Goal: Information Seeking & Learning: Find specific fact

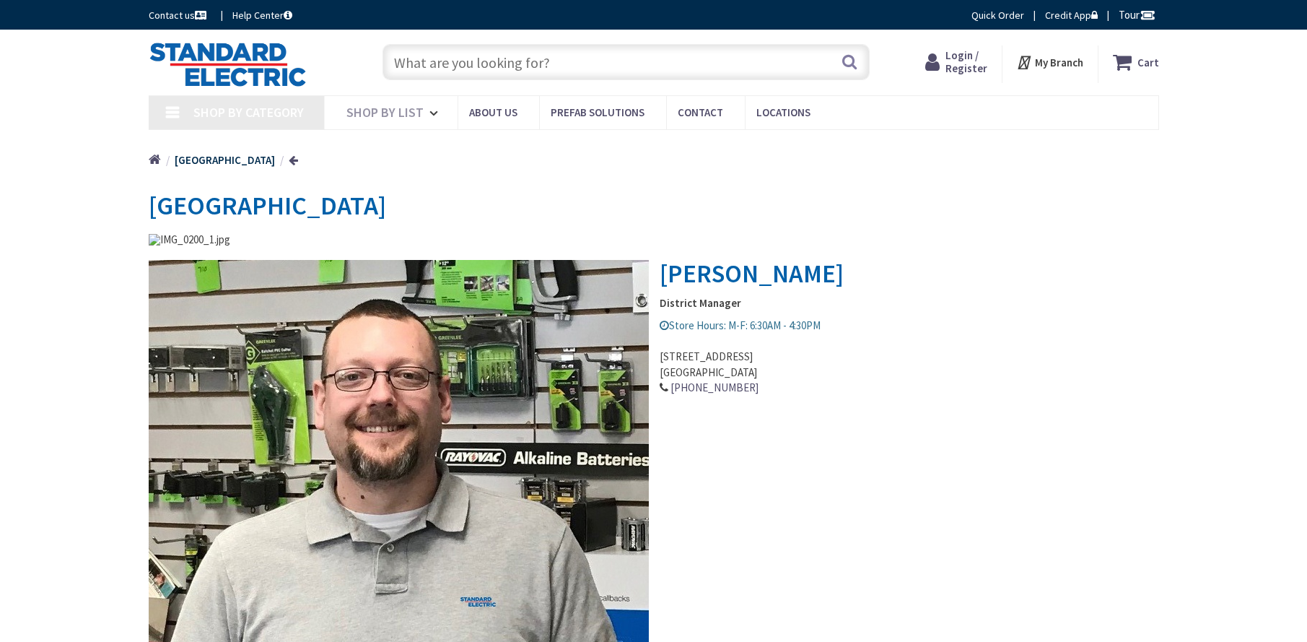
click at [623, 71] on input "text" at bounding box center [625, 62] width 487 height 36
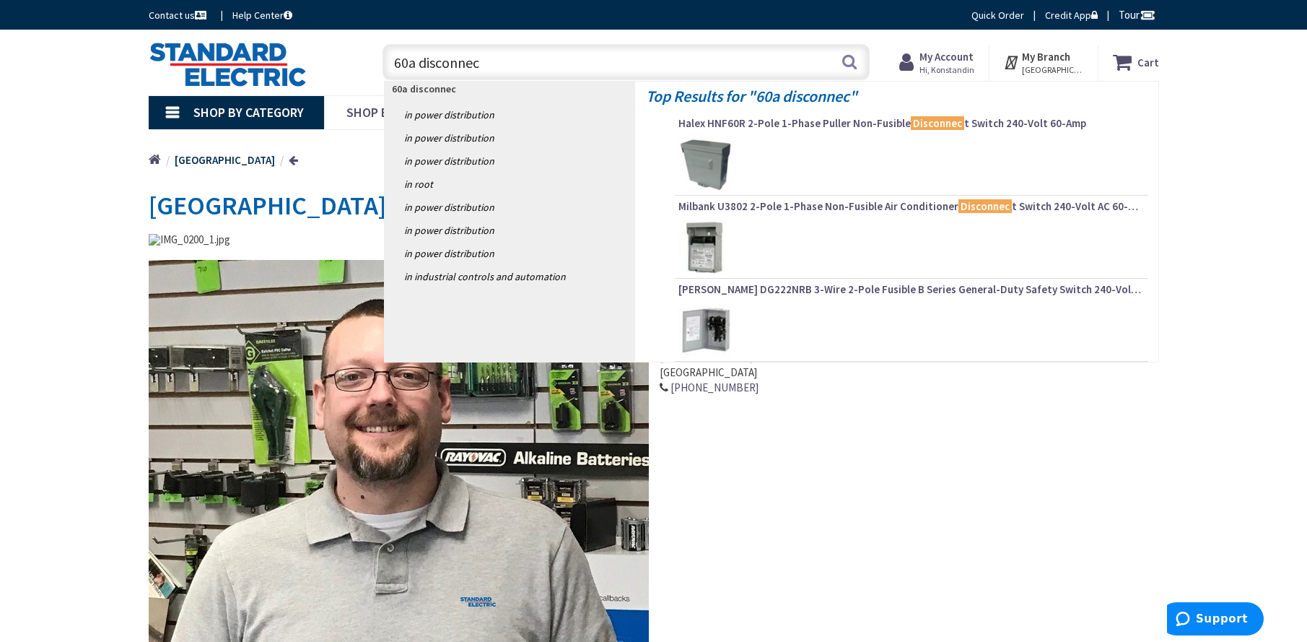
type input "60a disconnect"
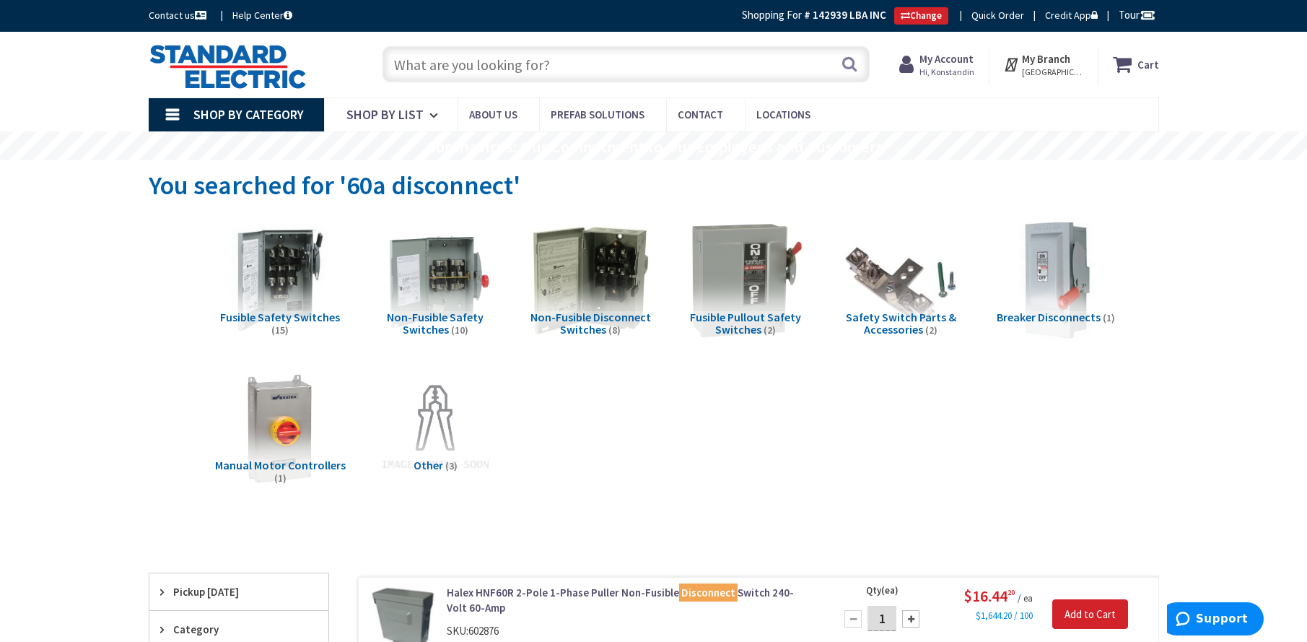
click at [435, 65] on input "text" at bounding box center [625, 64] width 487 height 36
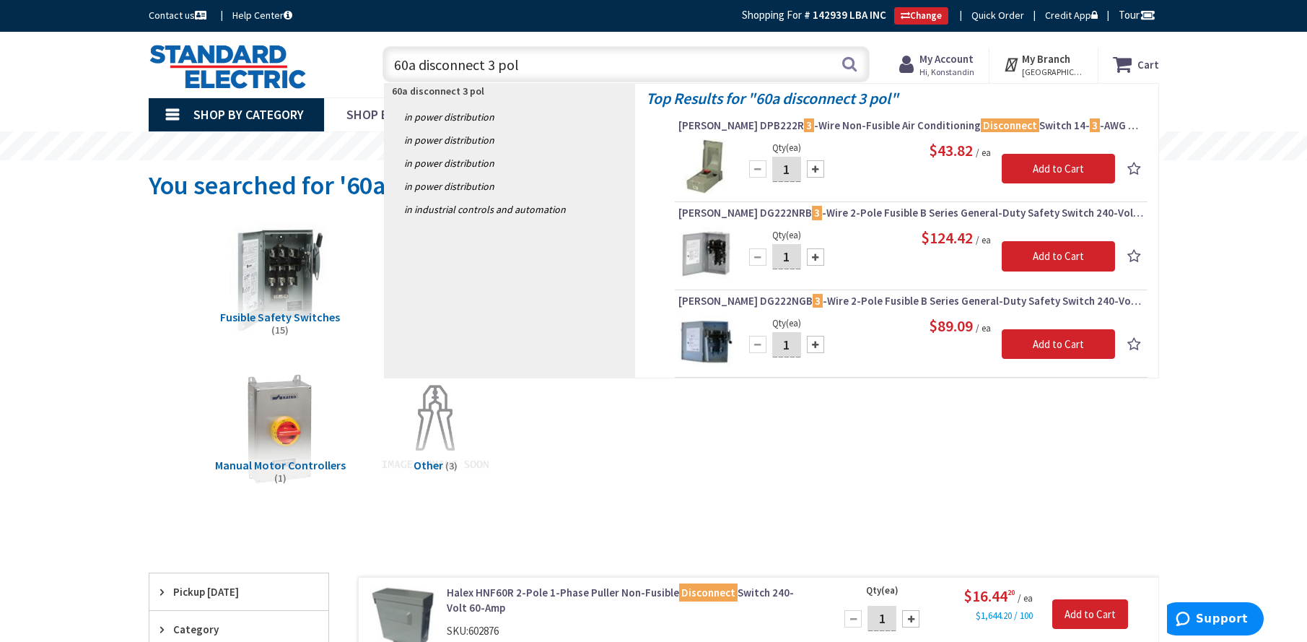
type input "60a disconnect 3 pole"
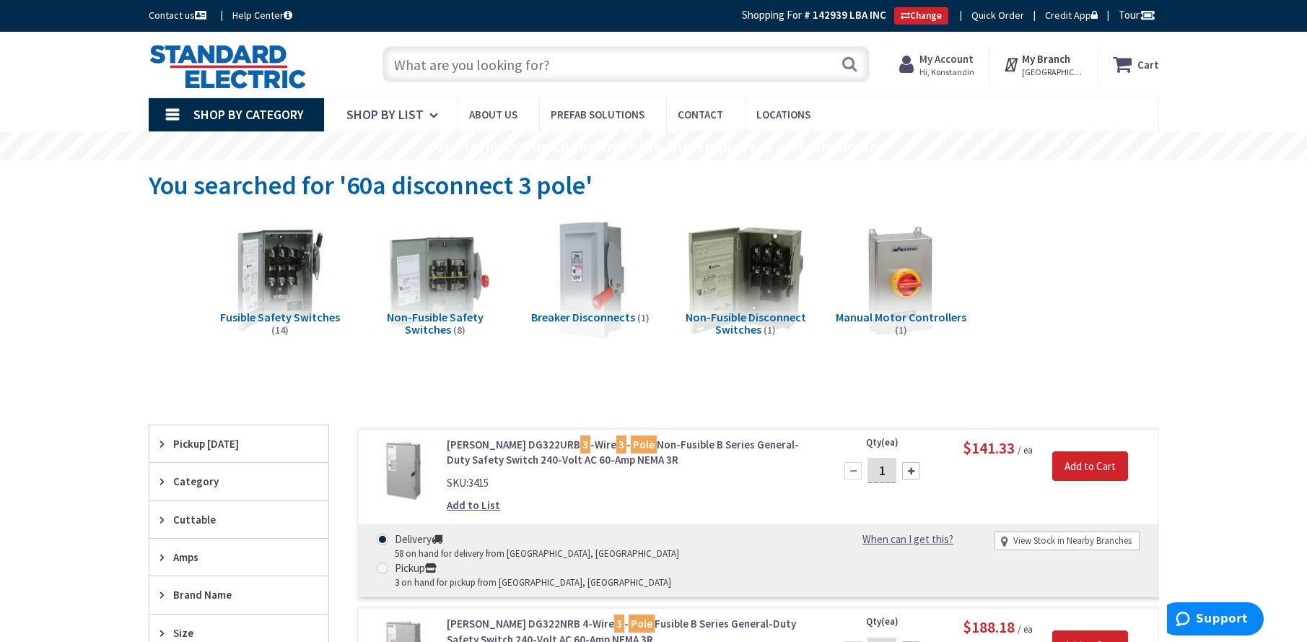
click at [510, 56] on input "text" at bounding box center [625, 64] width 487 height 36
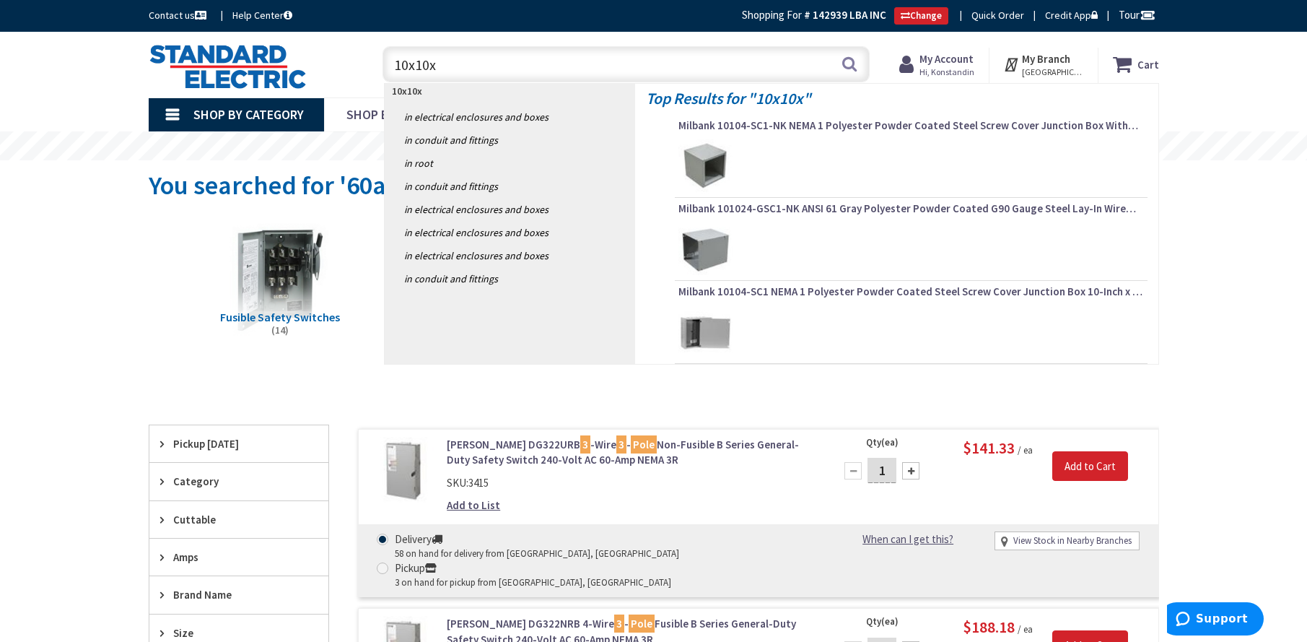
type input "10x10x4"
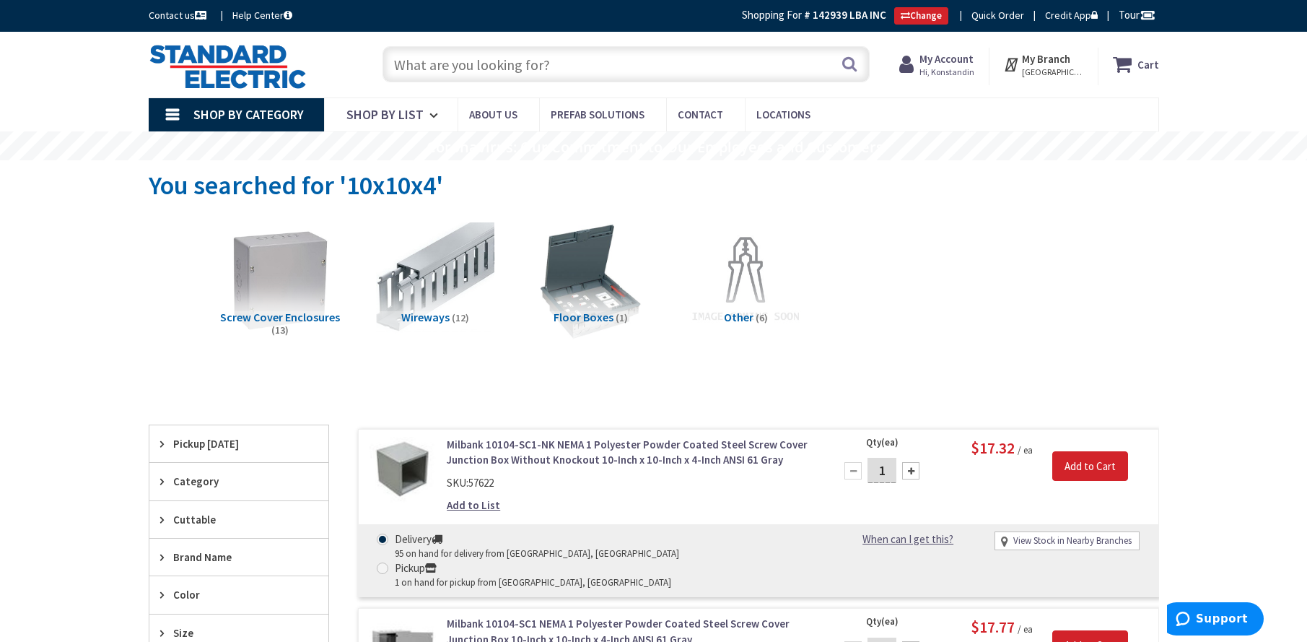
click at [615, 69] on input "text" at bounding box center [625, 64] width 487 height 36
click at [605, 70] on input "text" at bounding box center [625, 64] width 487 height 36
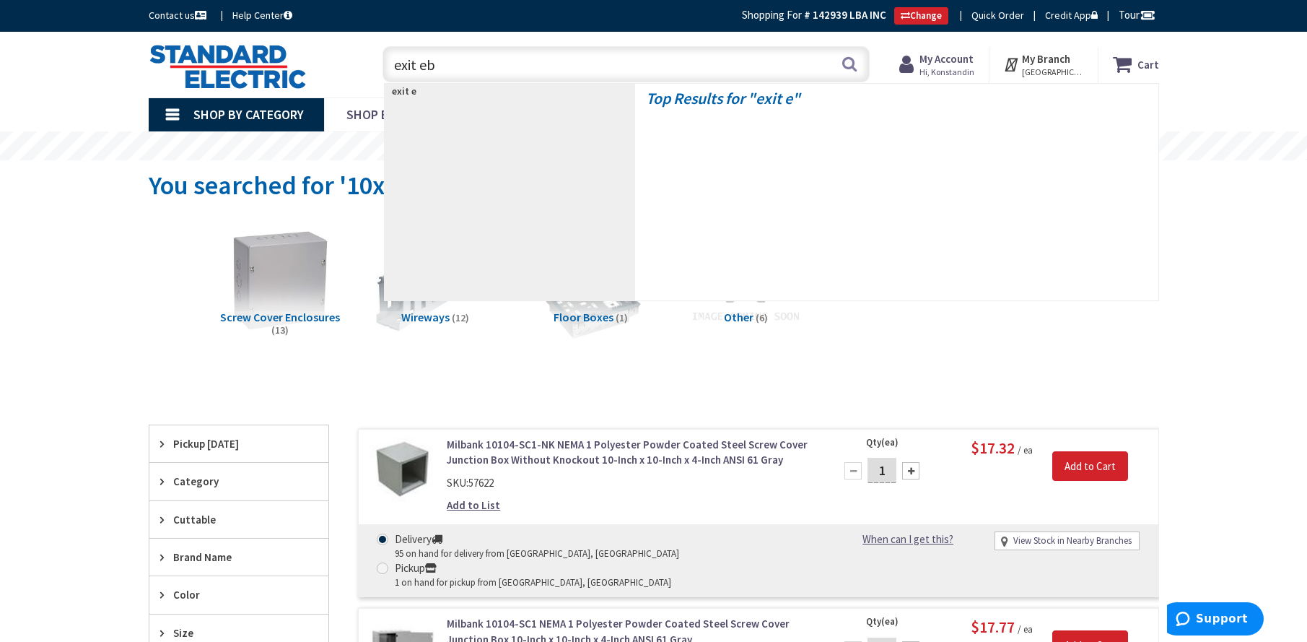
type input "exit ebu"
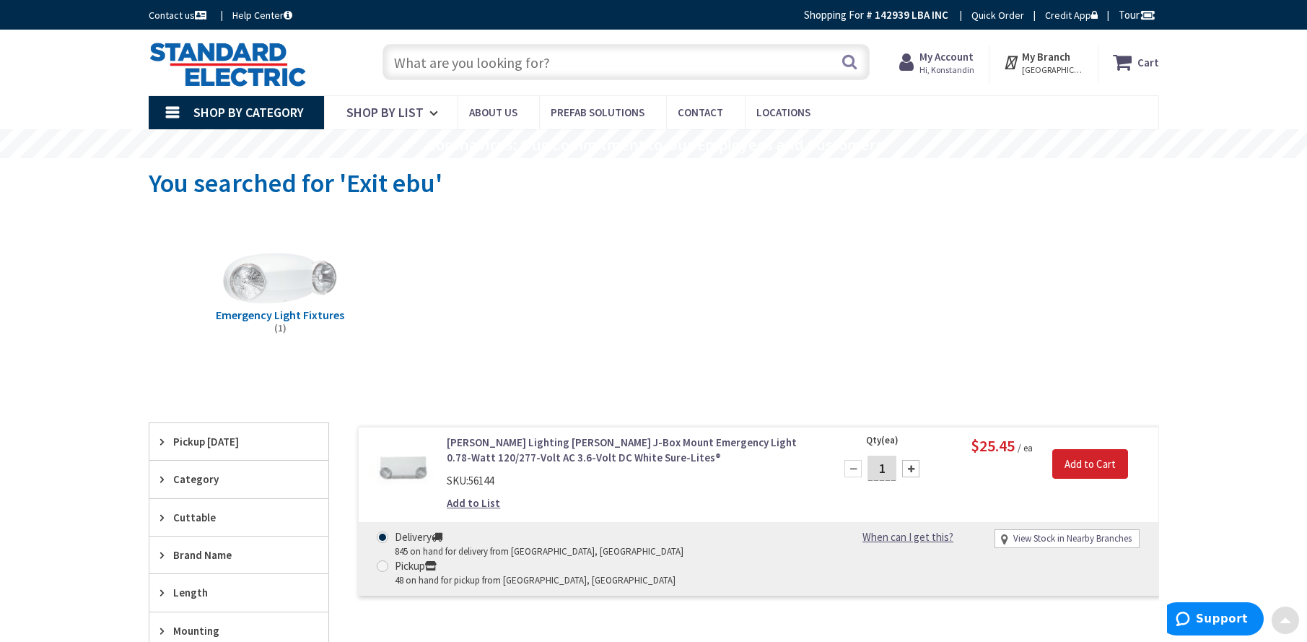
click at [479, 71] on input "text" at bounding box center [625, 62] width 487 height 36
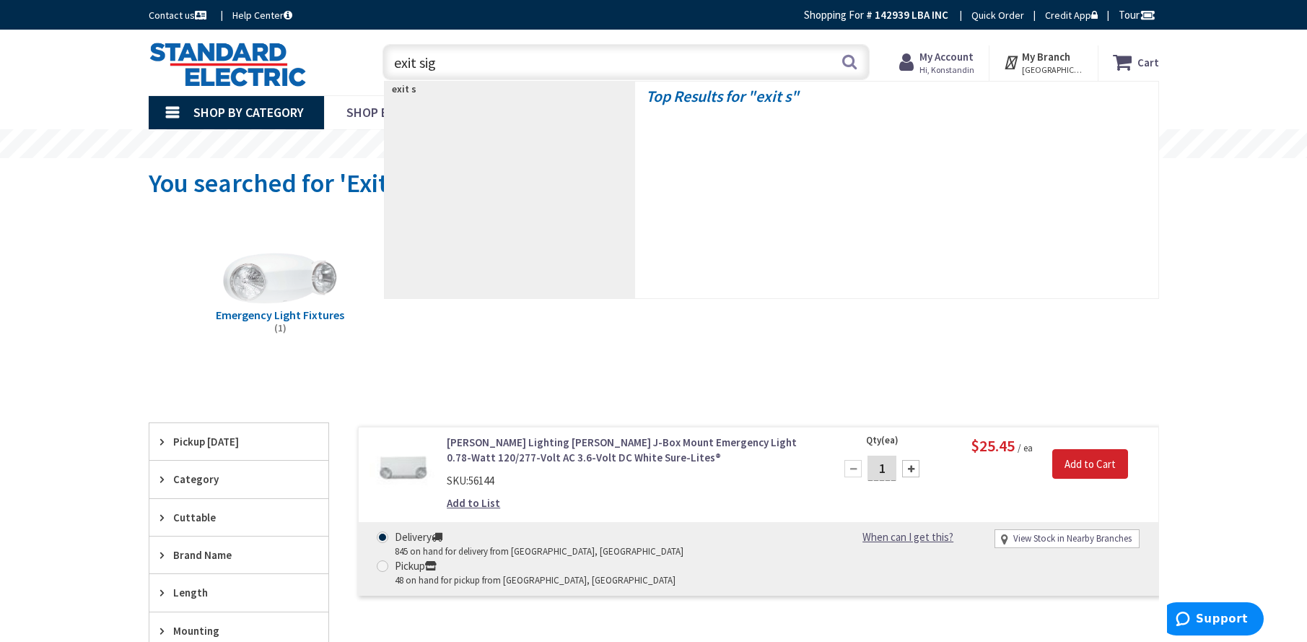
type input "exit sign"
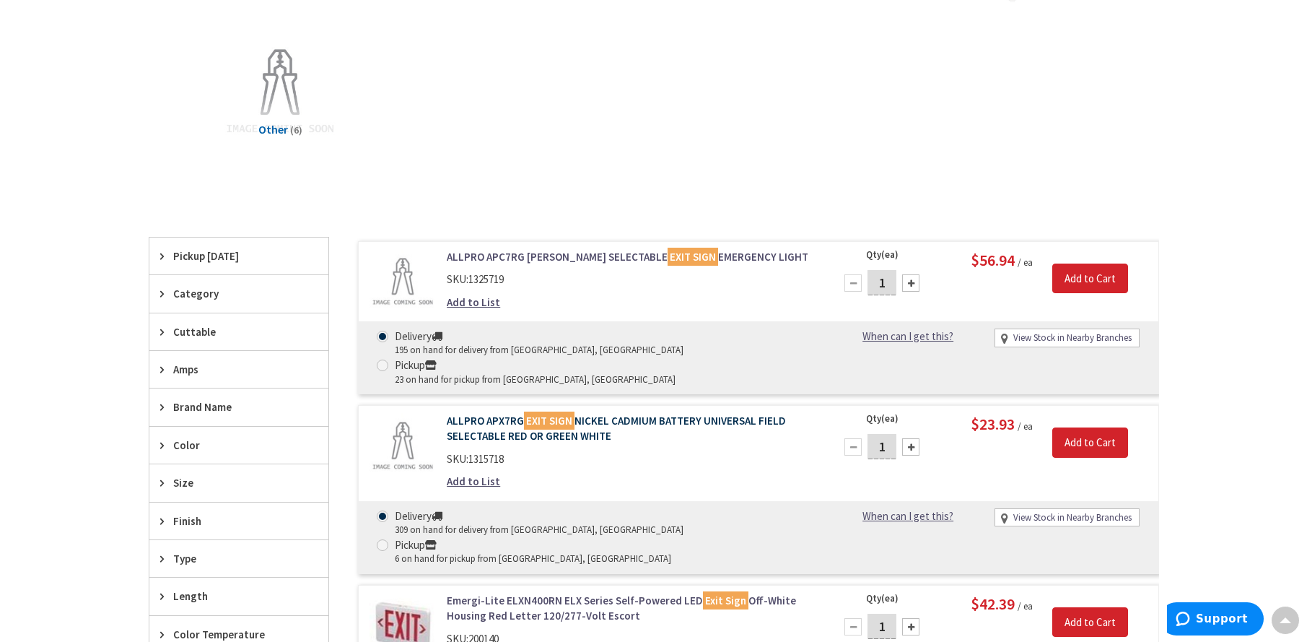
scroll to position [361, 0]
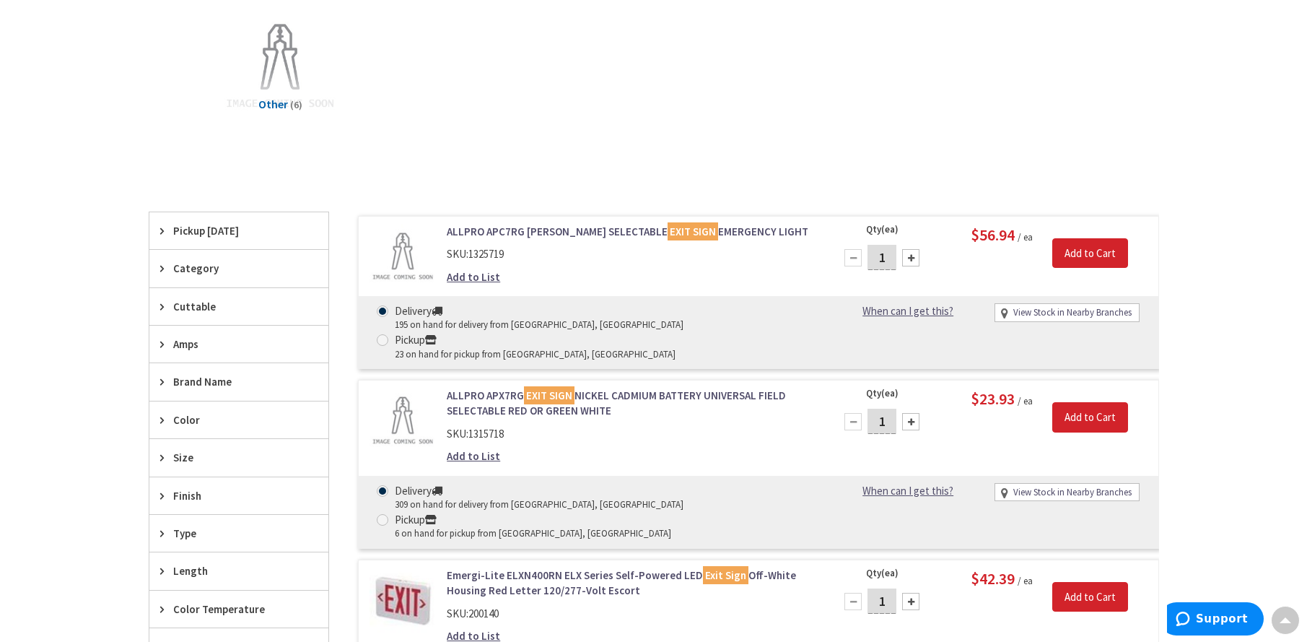
click at [608, 235] on link "ALLPRO APC7RG RED GREEN SELECTABLE EXIT SIGN EMERGENCY LIGHT" at bounding box center [630, 231] width 367 height 15
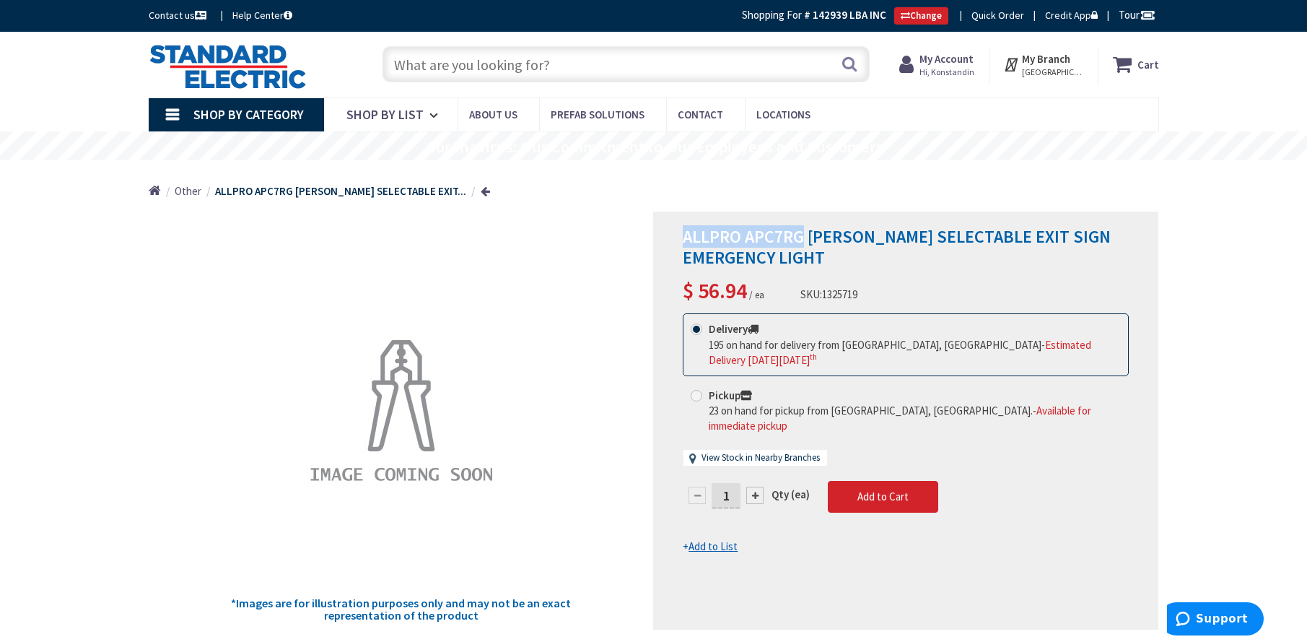
drag, startPoint x: 687, startPoint y: 237, endPoint x: 806, endPoint y: 239, distance: 119.1
click at [806, 239] on span "ALLPRO APC7RG RED GREEN SELECTABLE EXIT SIGN EMERGENCY LIGHT" at bounding box center [897, 246] width 428 height 43
copy span "ALLPRO APC7RG"
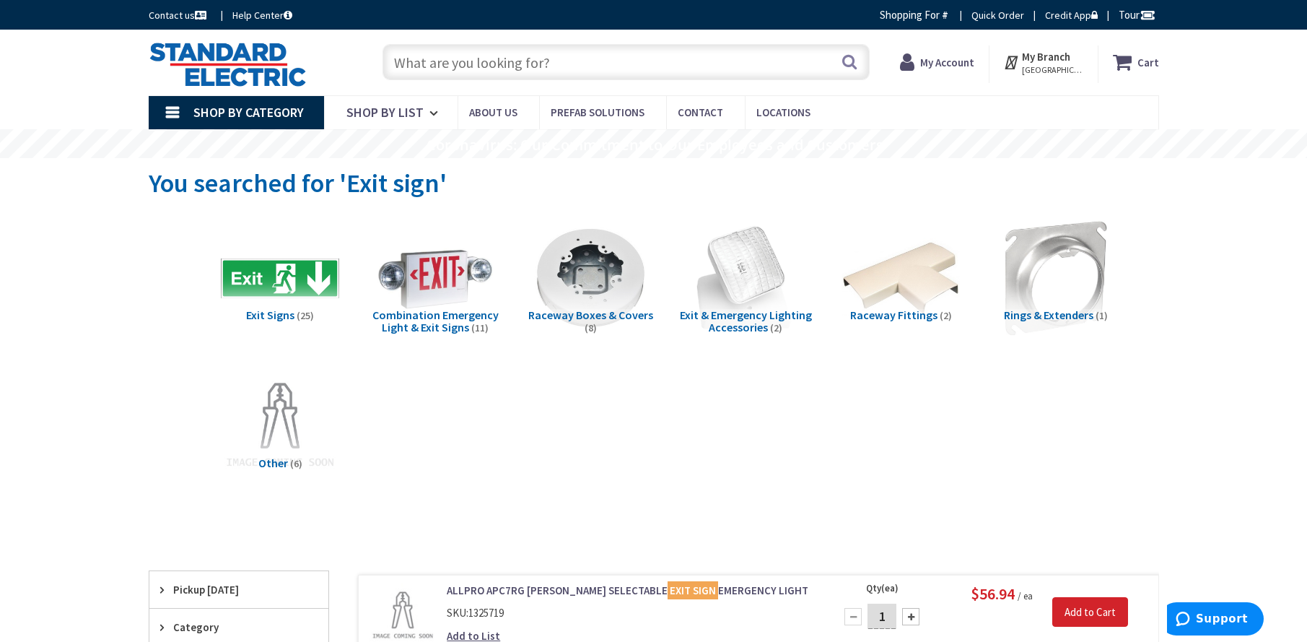
click at [473, 61] on input "text" at bounding box center [625, 62] width 487 height 36
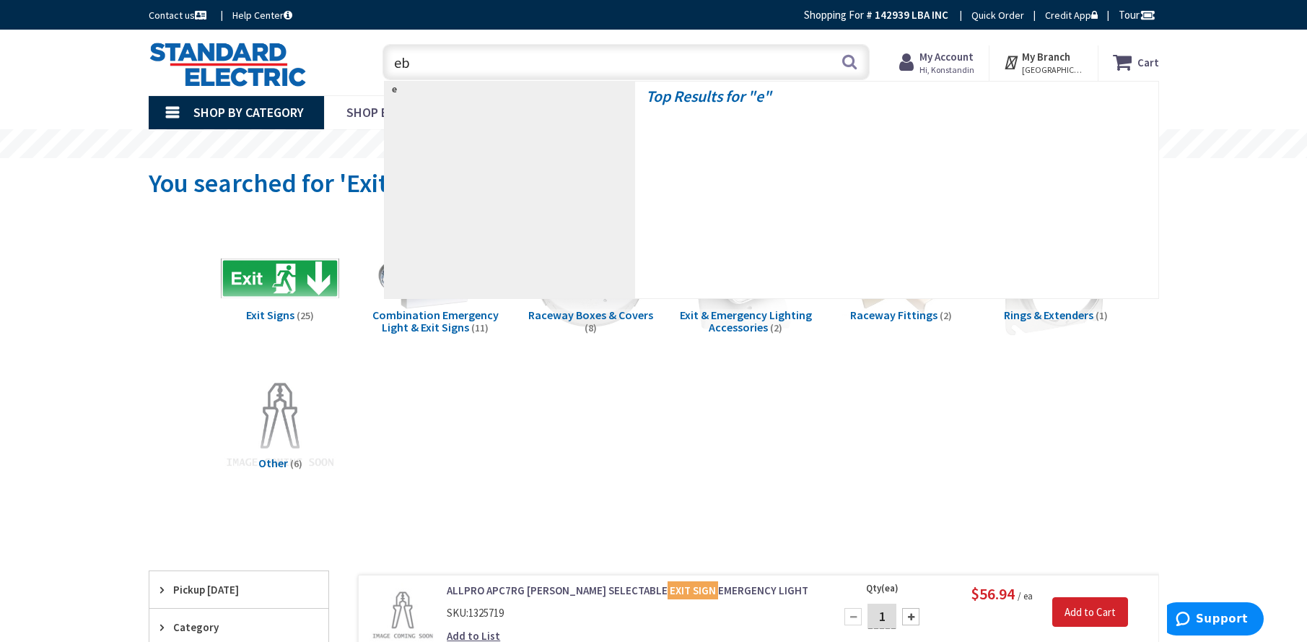
type input "ebu"
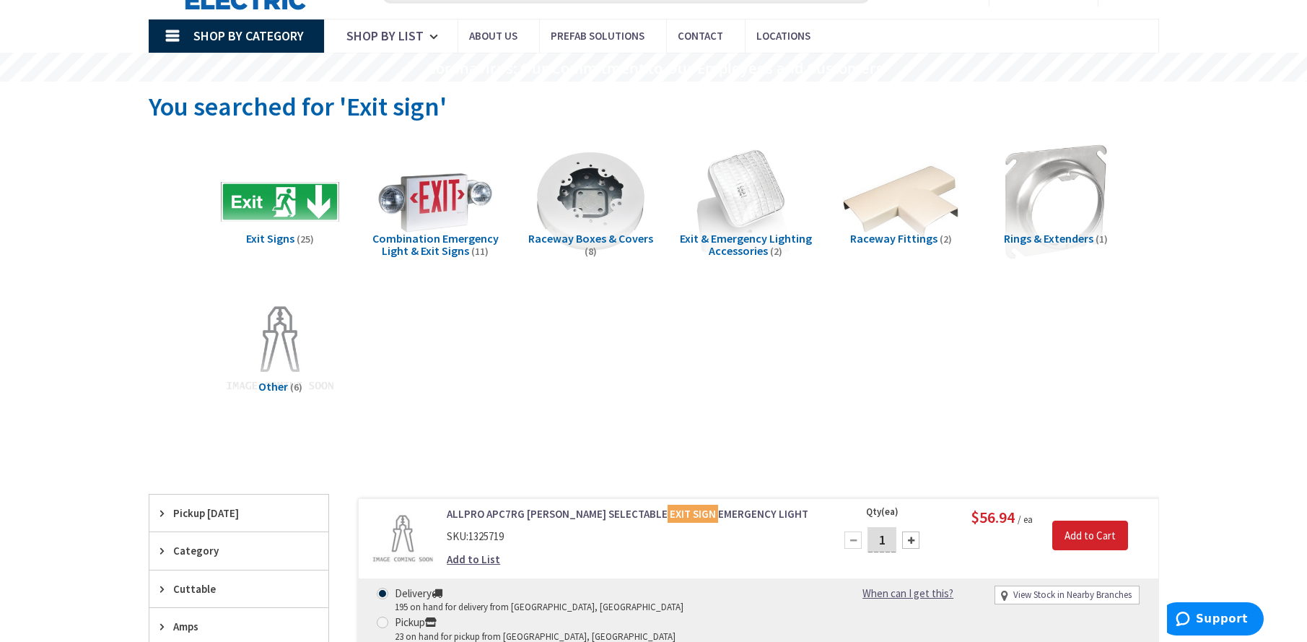
scroll to position [144, 0]
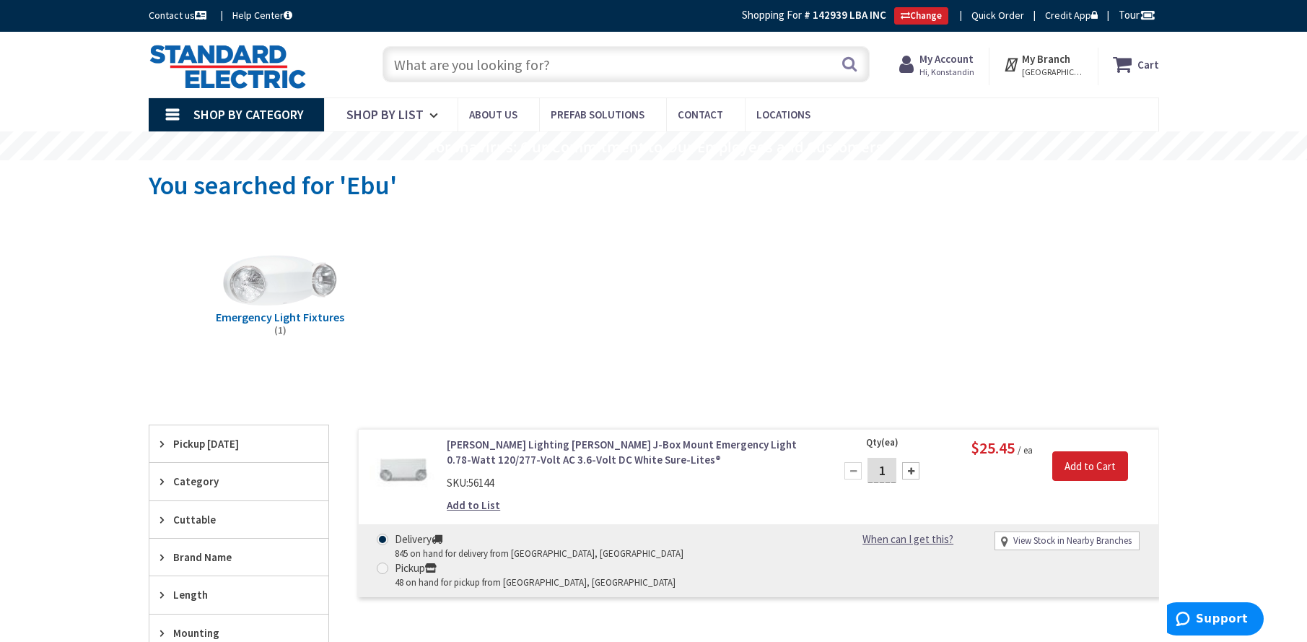
click at [551, 69] on input "text" at bounding box center [625, 64] width 487 height 36
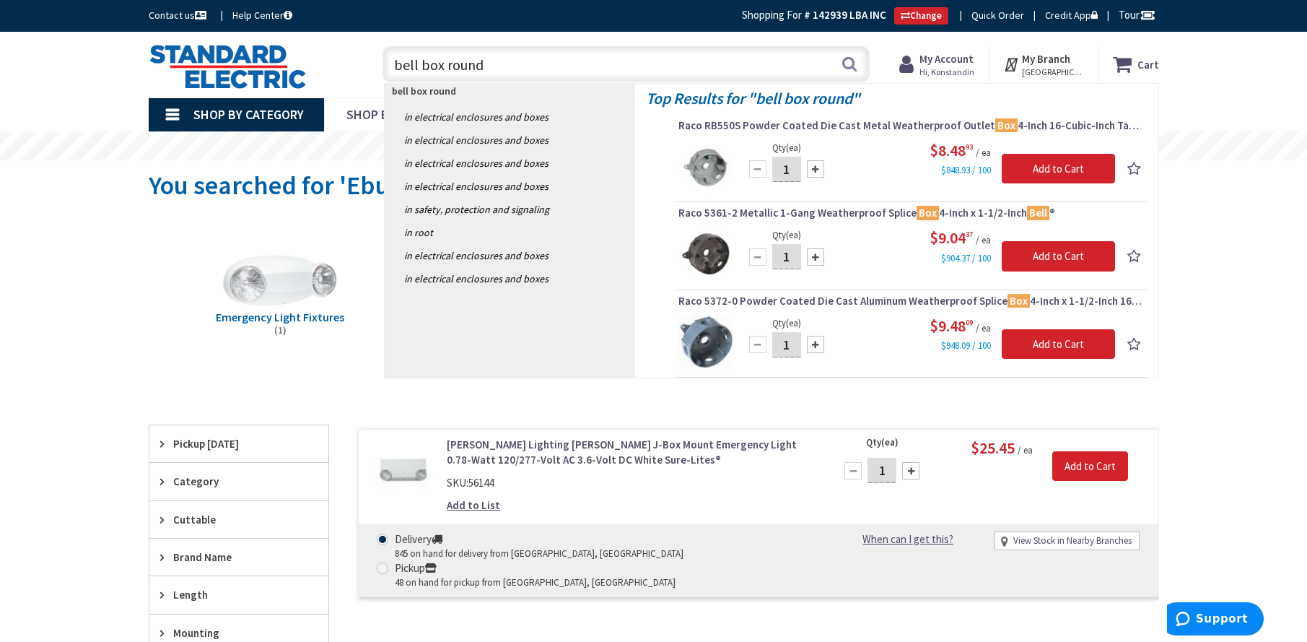
type input "bell box round"
